Goal: Find specific page/section: Find specific page/section

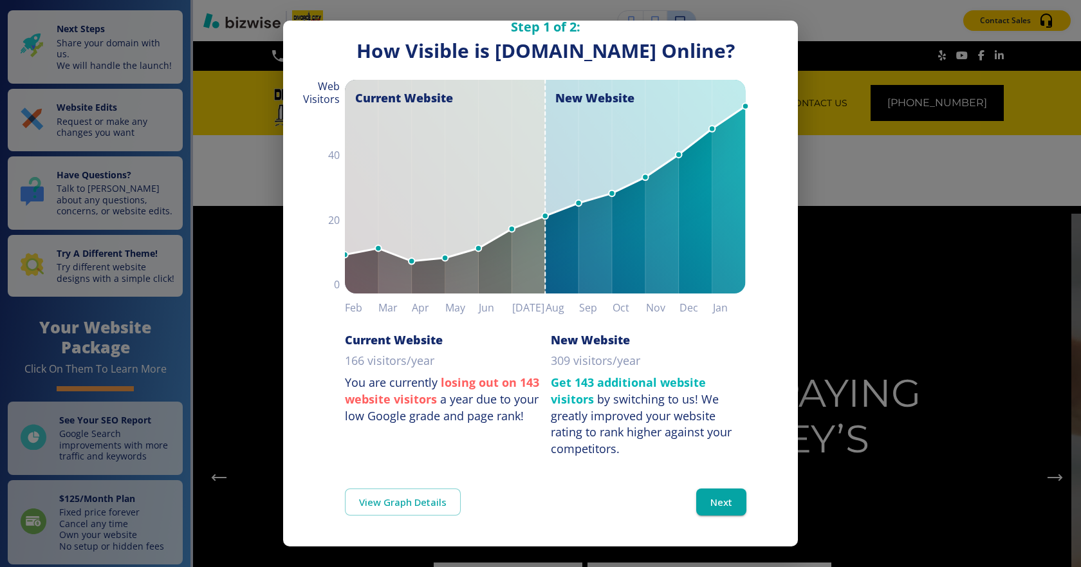
scroll to position [55, 0]
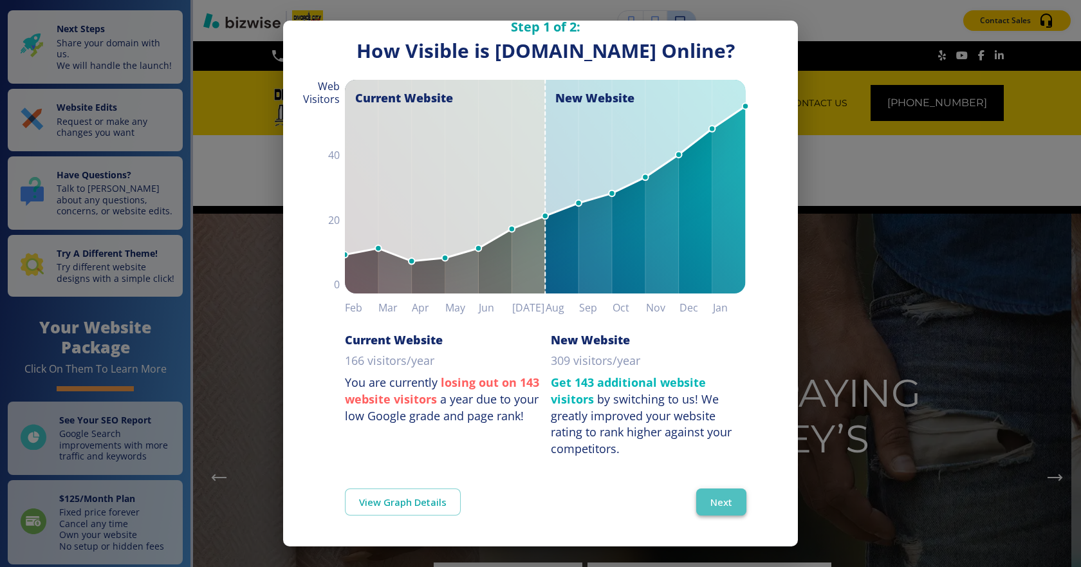
click at [719, 503] on button "Next" at bounding box center [721, 501] width 50 height 27
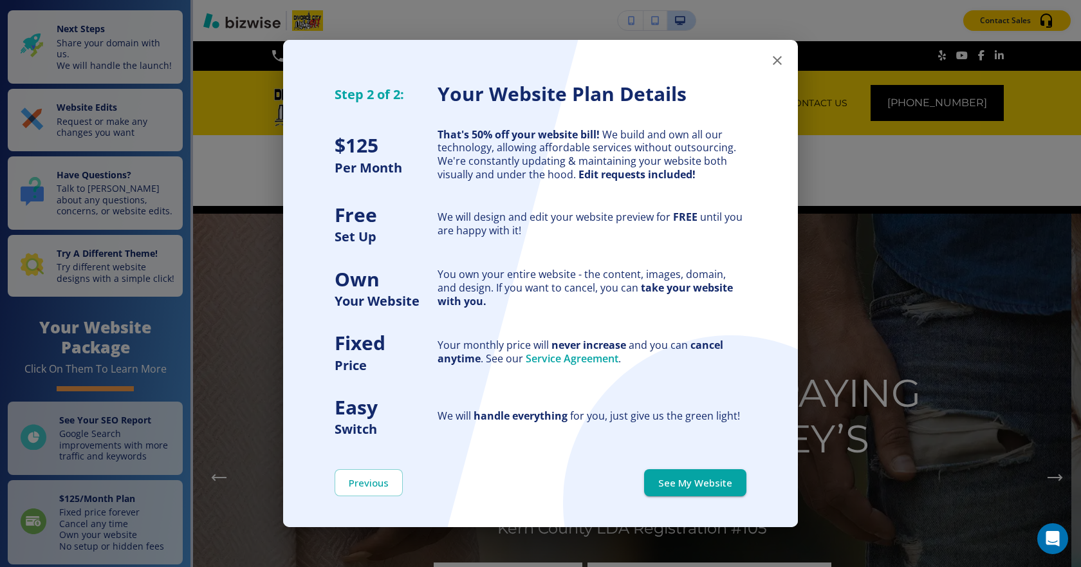
click at [776, 66] on icon "button" at bounding box center [777, 60] width 15 height 15
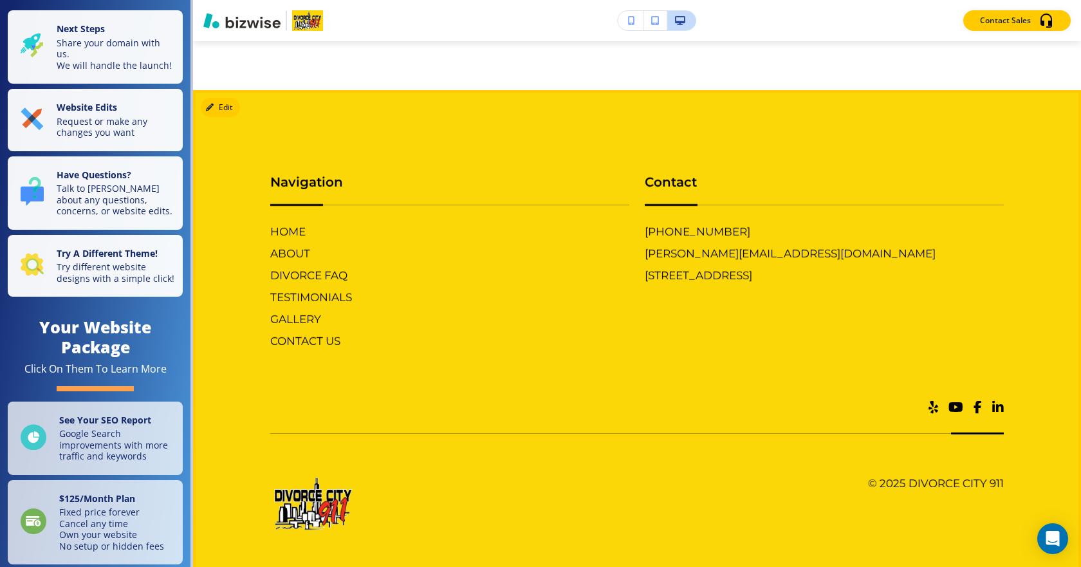
scroll to position [5174, 0]
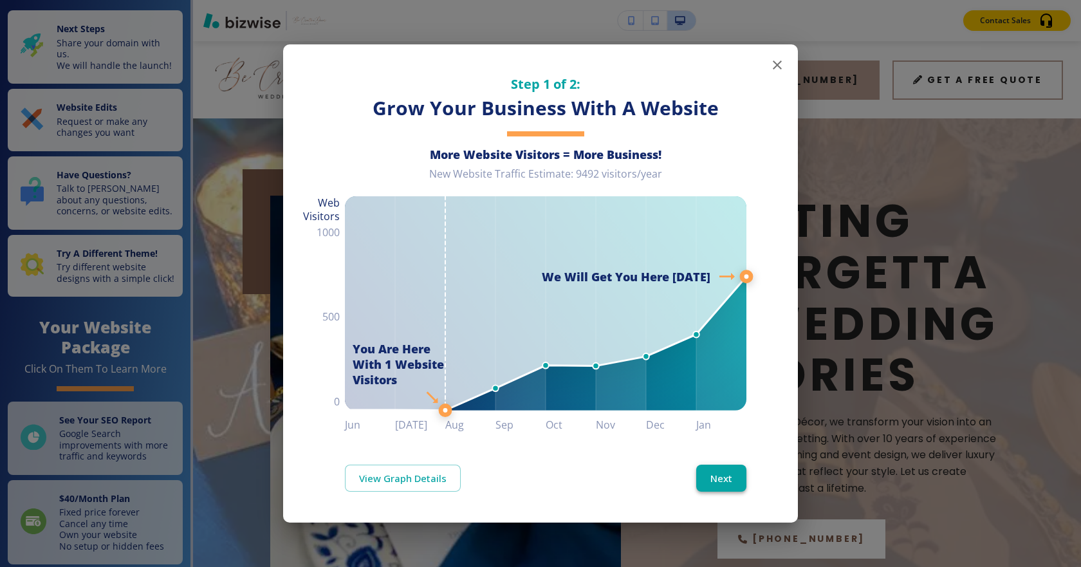
click at [724, 479] on button "Next" at bounding box center [721, 478] width 50 height 27
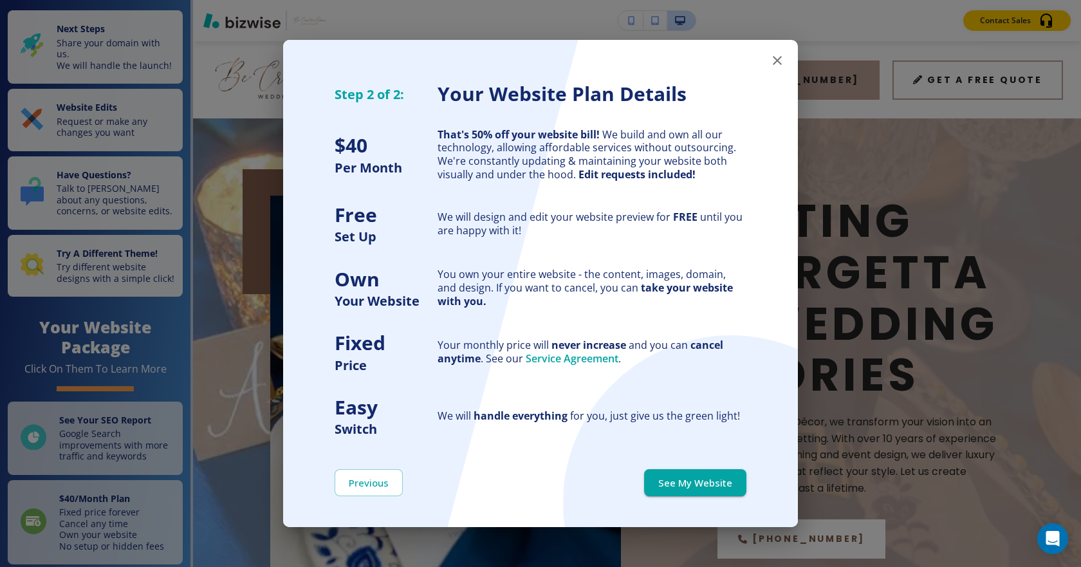
click at [771, 55] on icon "button" at bounding box center [777, 60] width 15 height 15
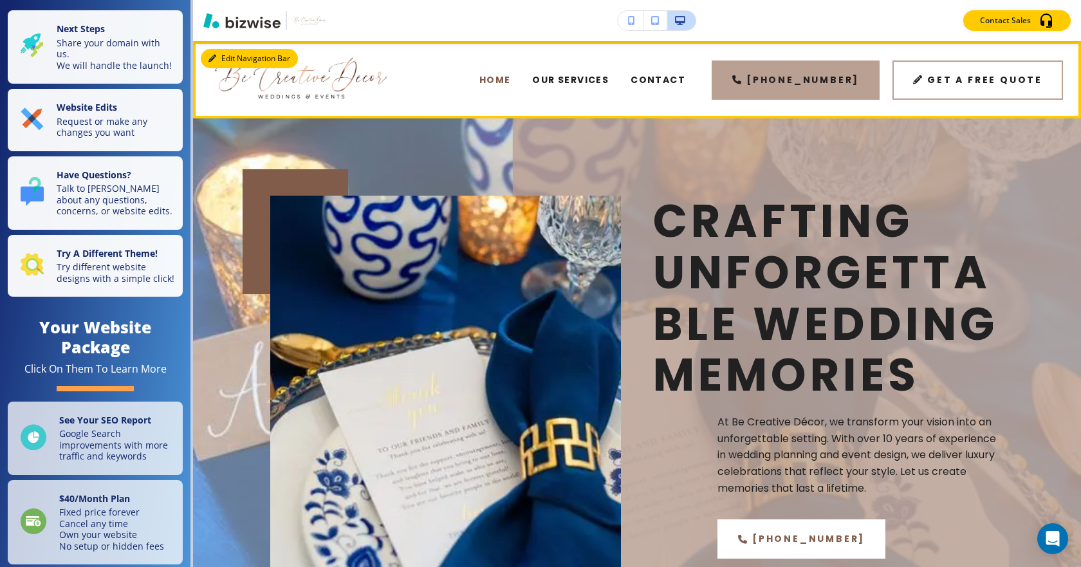
click at [220, 59] on button "Edit Navigation Bar" at bounding box center [249, 58] width 97 height 19
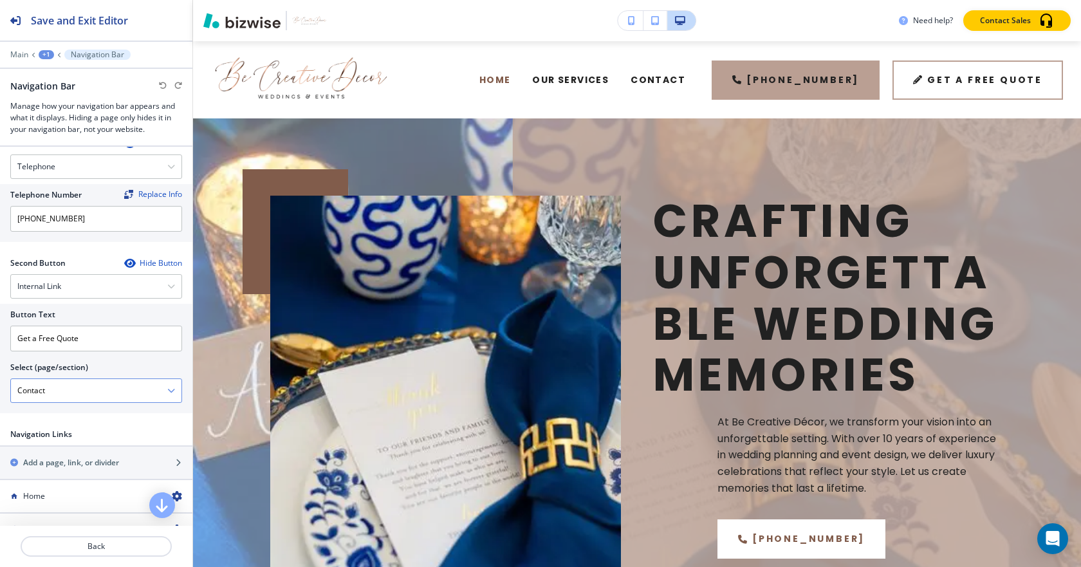
scroll to position [566, 0]
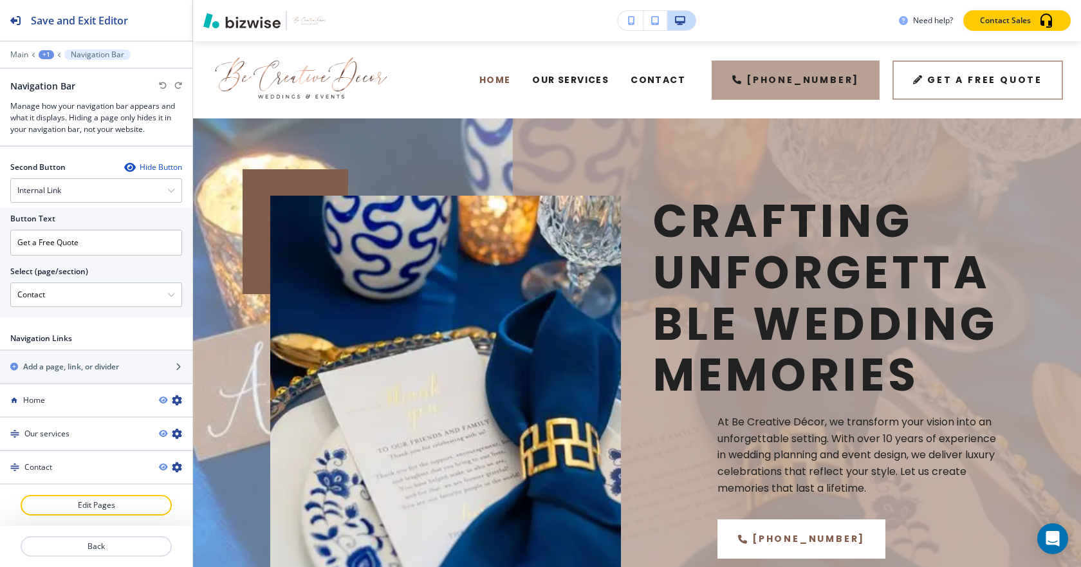
click at [160, 165] on div "Hide Button" at bounding box center [153, 167] width 58 height 10
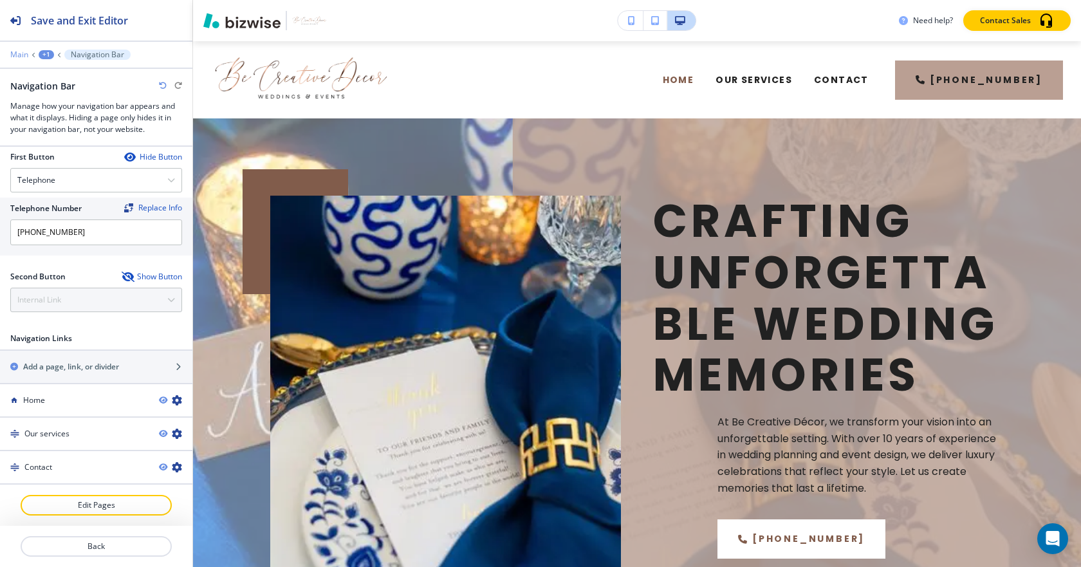
scroll to position [454, 0]
click at [12, 58] on p "Main" at bounding box center [19, 54] width 18 height 9
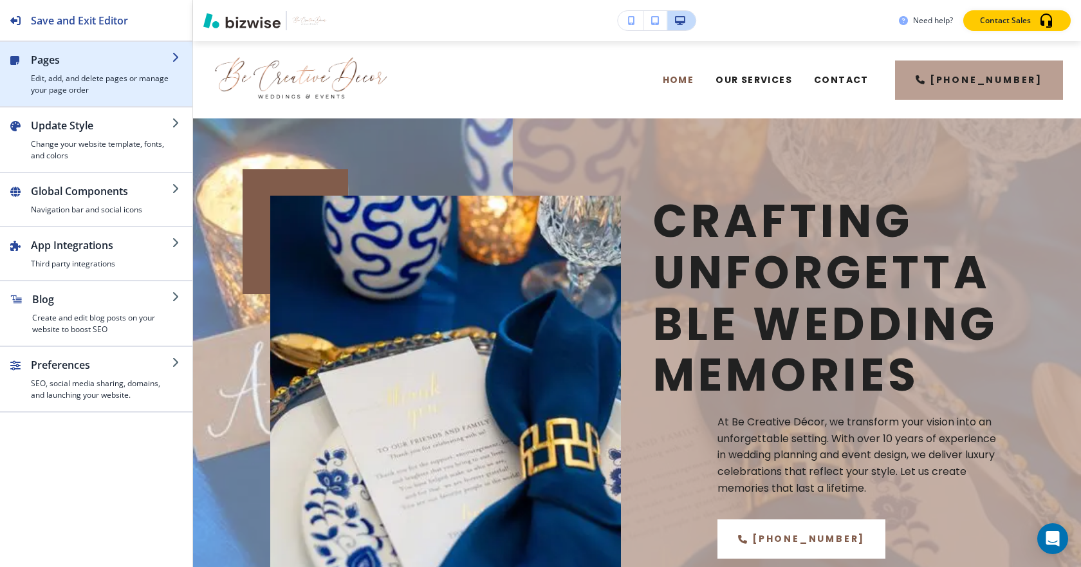
click at [30, 70] on div "button" at bounding box center [26, 74] width 10 height 44
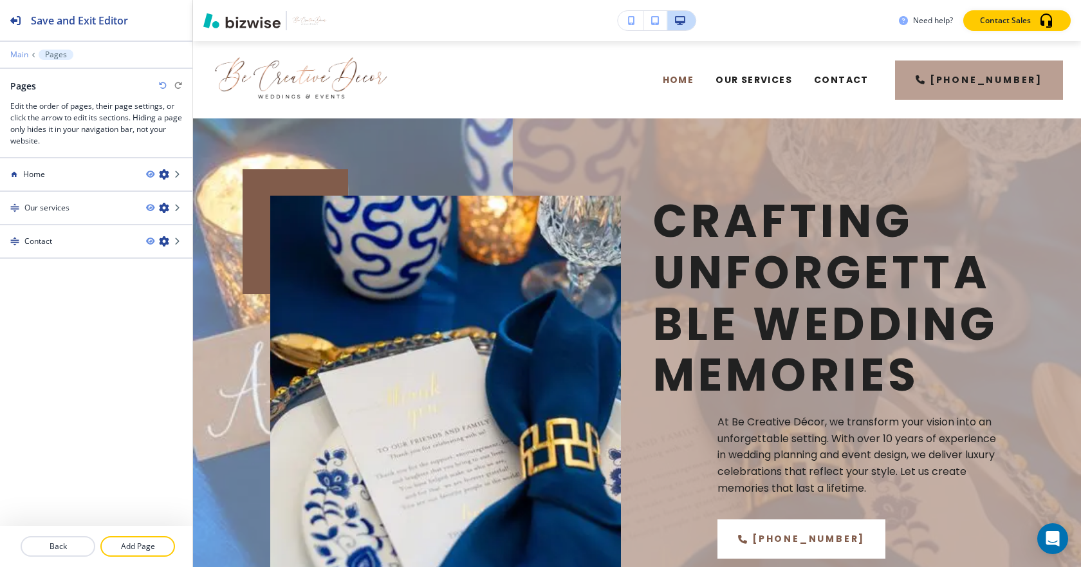
click at [18, 53] on p "Main" at bounding box center [19, 54] width 18 height 9
